Goal: Find specific page/section: Find specific page/section

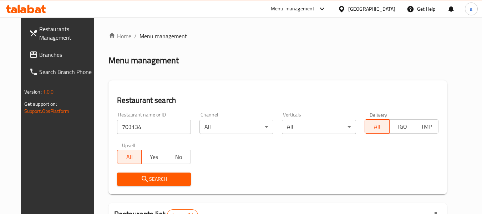
scroll to position [99, 0]
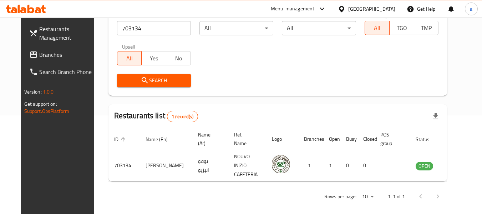
click at [390, 10] on div "[GEOGRAPHIC_DATA]" at bounding box center [372, 9] width 47 height 8
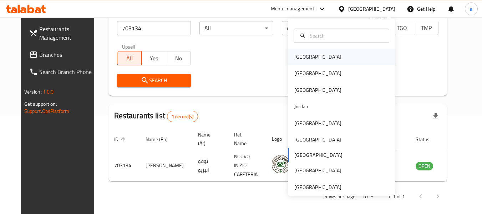
click at [329, 56] on div "[GEOGRAPHIC_DATA]" at bounding box center [341, 57] width 107 height 16
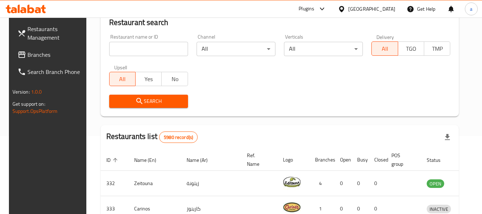
scroll to position [99, 0]
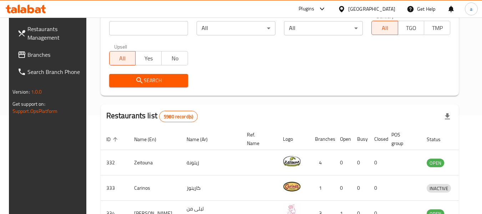
click at [33, 55] on span "Branches" at bounding box center [55, 54] width 56 height 9
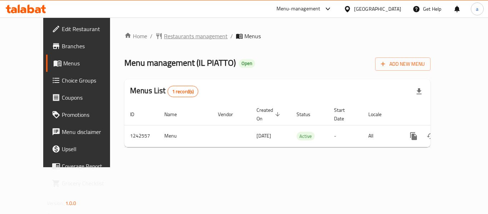
click at [164, 37] on span "Restaurants management" at bounding box center [196, 36] width 64 height 9
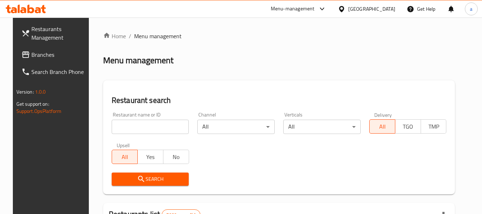
click at [157, 126] on input "search" at bounding box center [150, 127] width 77 height 14
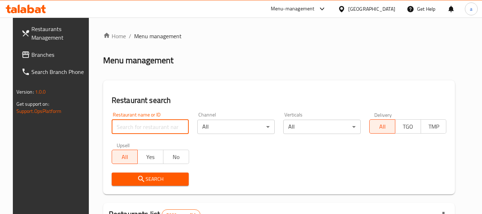
paste input "681182"
type input "681182"
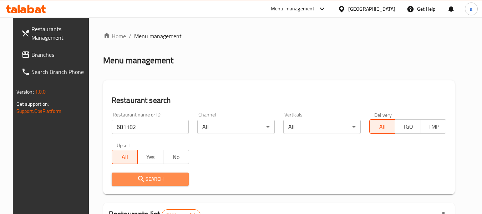
click at [151, 175] on span "Search" at bounding box center [150, 179] width 66 height 9
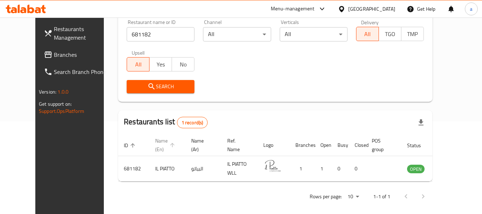
scroll to position [99, 0]
